Goal: Navigation & Orientation: Find specific page/section

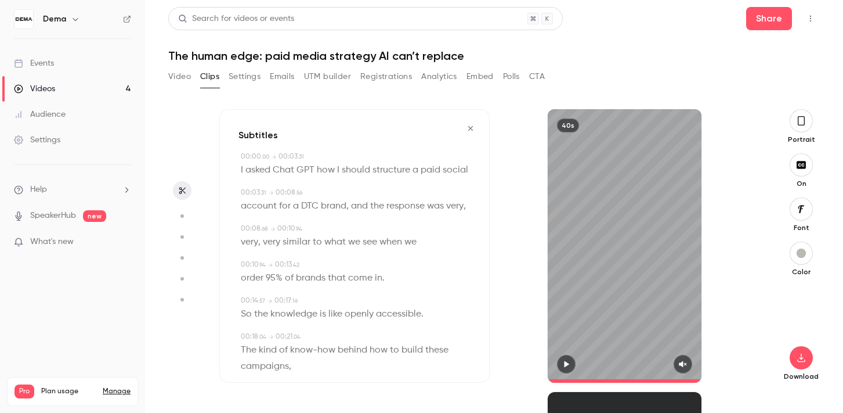
scroll to position [168, 0]
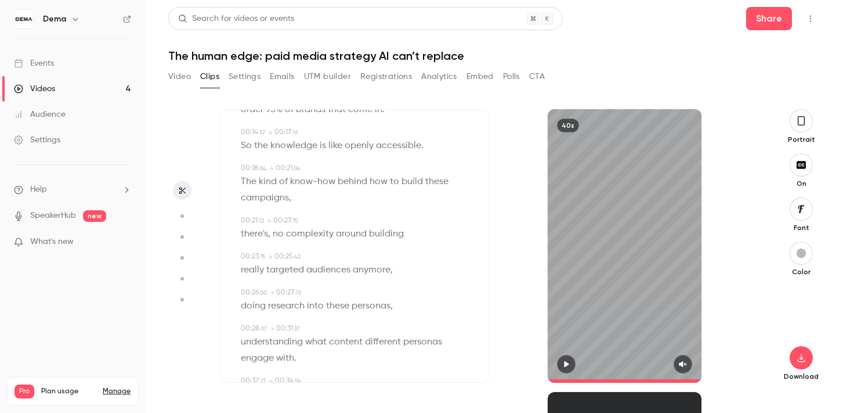
click at [178, 76] on button "Video" at bounding box center [179, 76] width 23 height 19
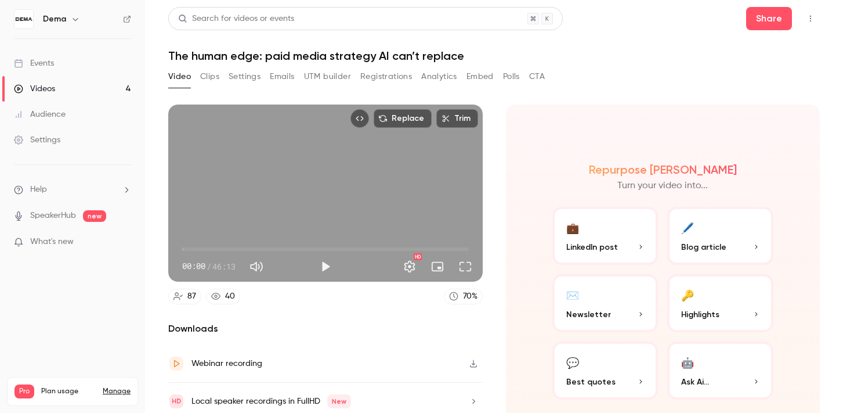
click at [60, 67] on link "Events" at bounding box center [72, 63] width 145 height 26
